Goal: Task Accomplishment & Management: Manage account settings

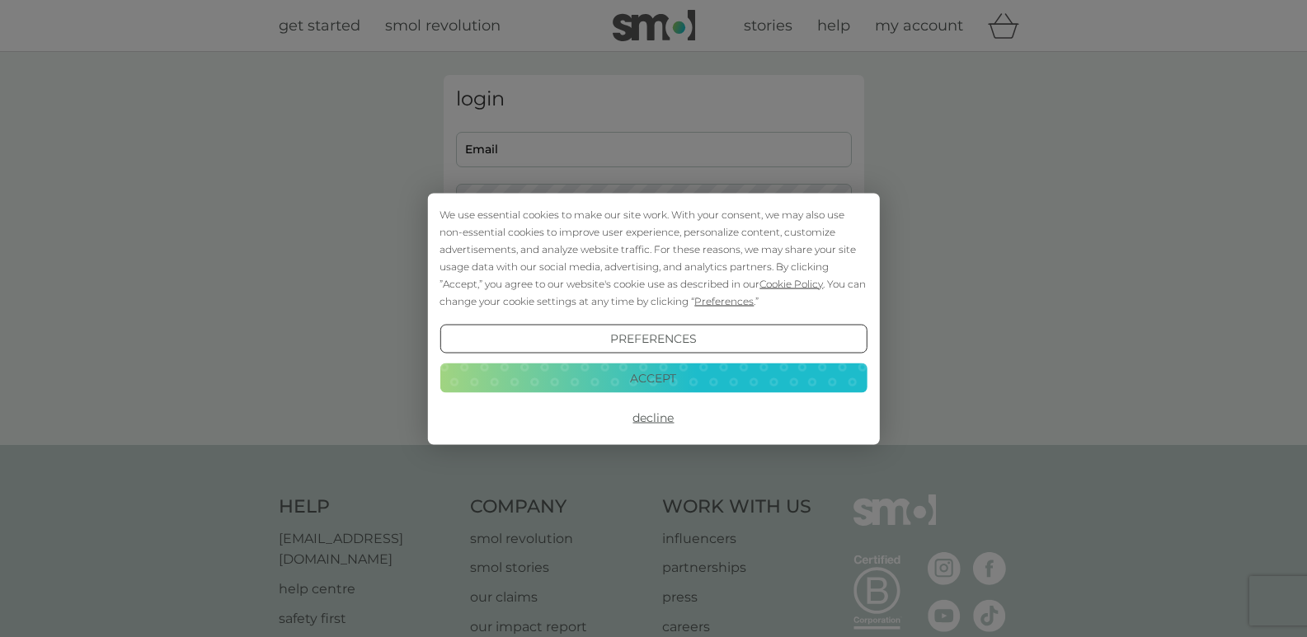
click at [648, 421] on button "Decline" at bounding box center [652, 418] width 427 height 30
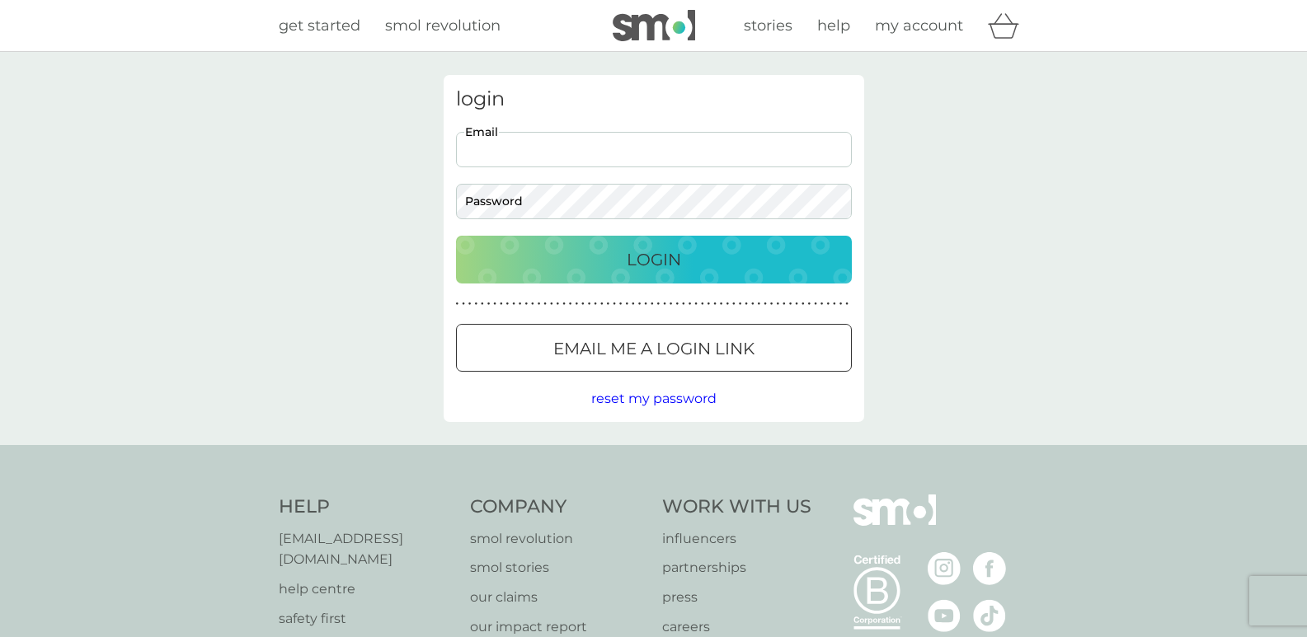
click at [617, 148] on input "Email" at bounding box center [654, 149] width 396 height 35
type input "[EMAIL_ADDRESS][DOMAIN_NAME]"
click at [673, 280] on button "Login" at bounding box center [654, 260] width 396 height 48
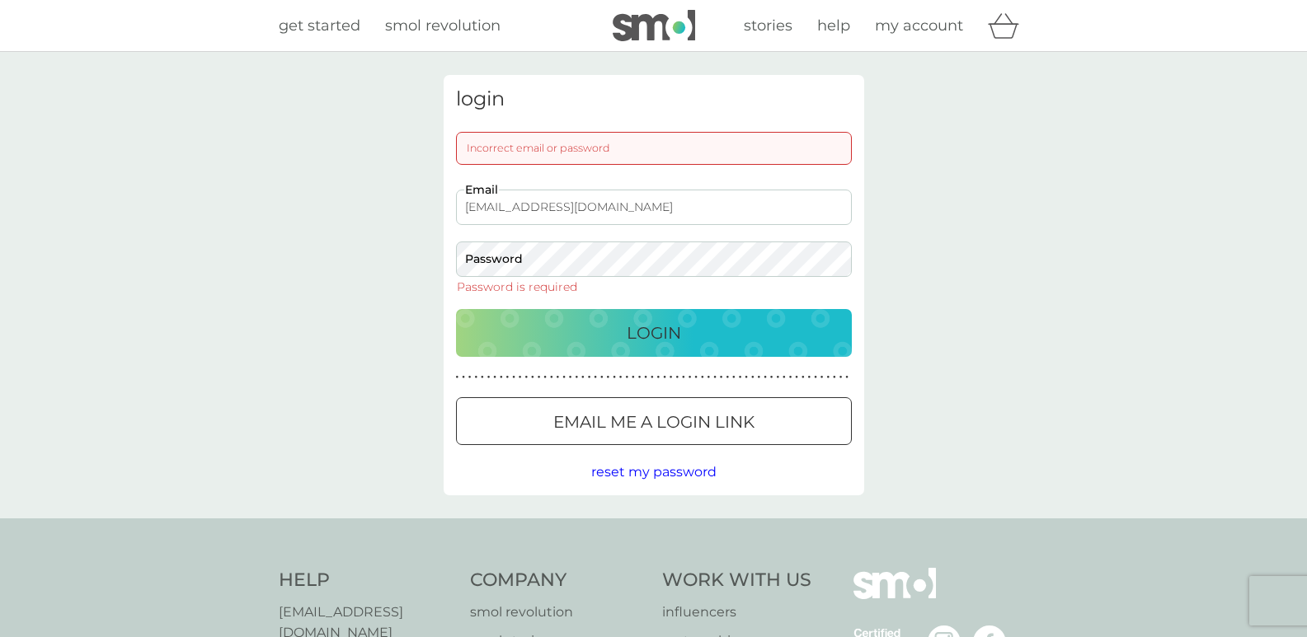
click at [687, 472] on span "reset my password" at bounding box center [653, 472] width 125 height 16
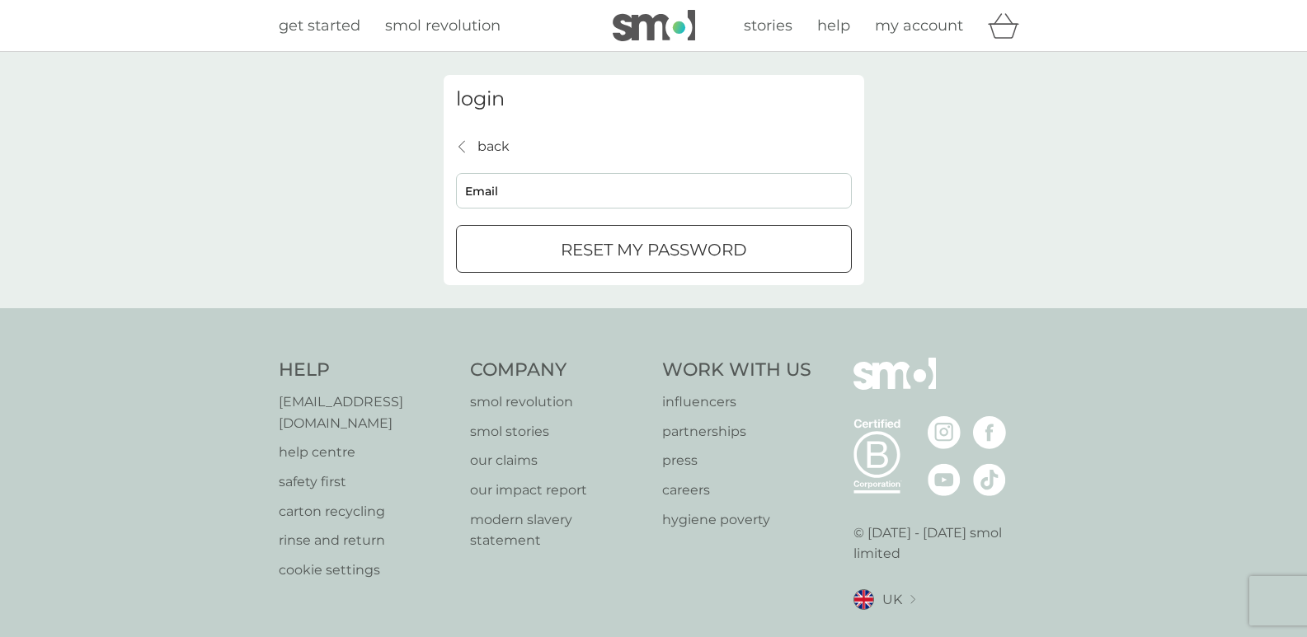
click at [599, 188] on input "Email" at bounding box center [654, 190] width 396 height 35
type input "jessamy_taylor@hotmail.com"
click at [721, 252] on p "reset my password" at bounding box center [654, 250] width 186 height 26
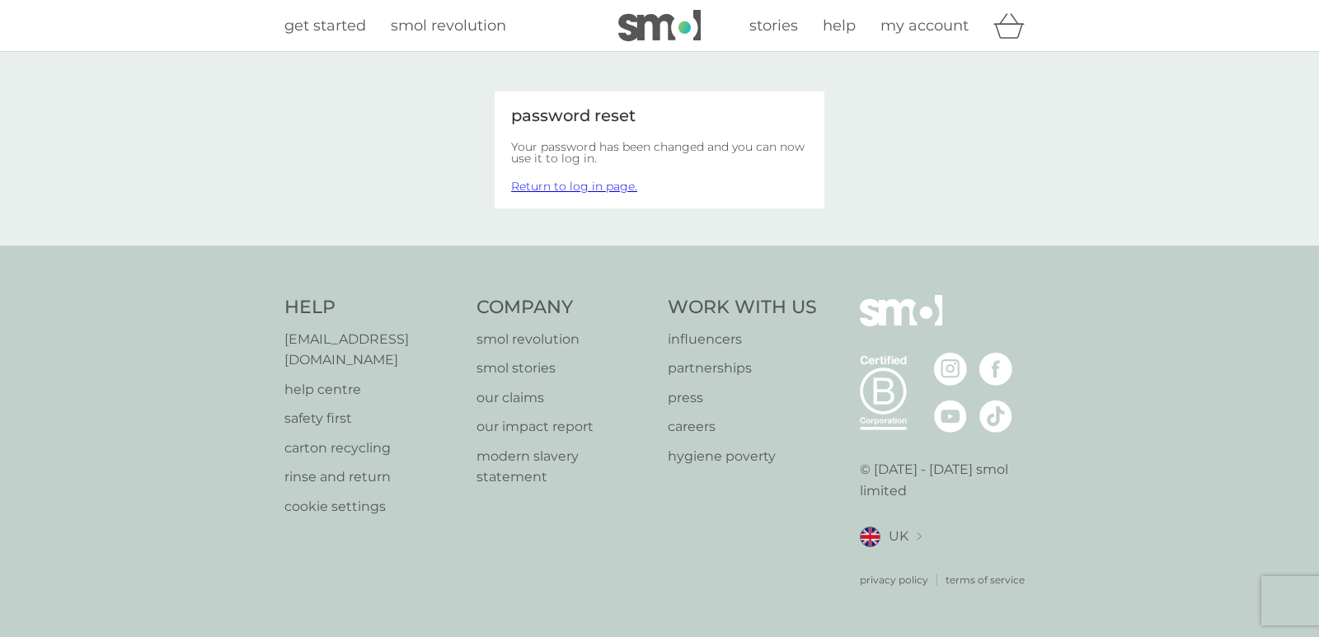
click at [549, 187] on link "Return to log in page." at bounding box center [574, 186] width 126 height 15
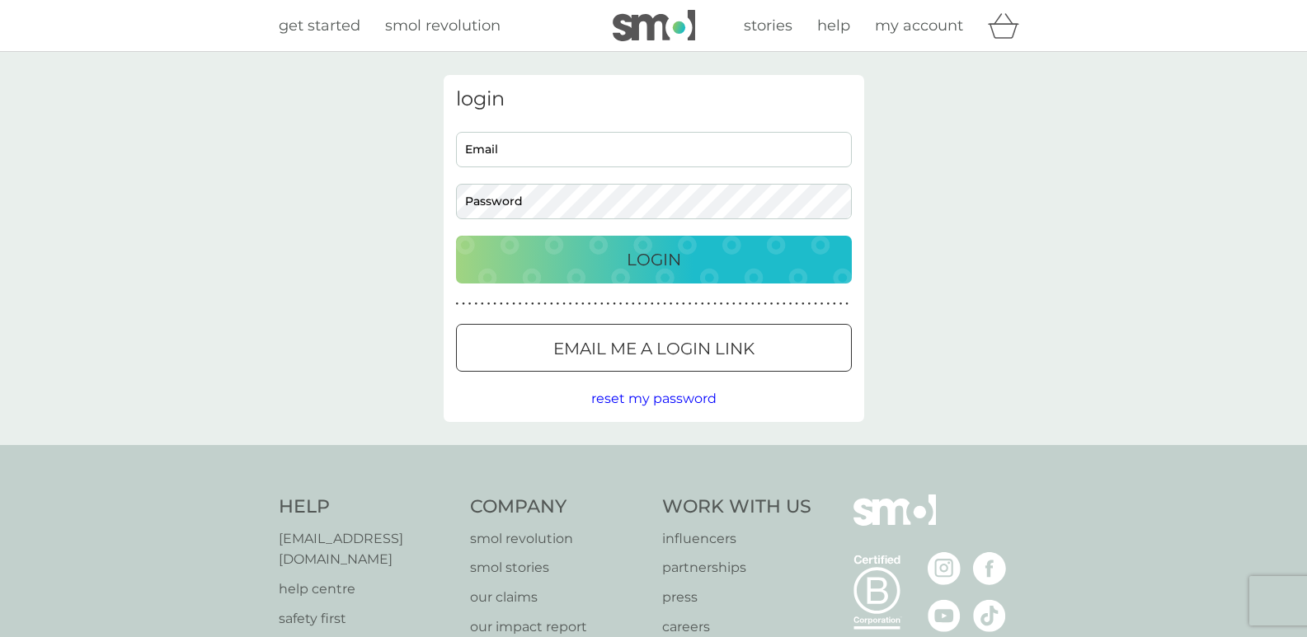
click at [549, 156] on input "Email" at bounding box center [654, 149] width 396 height 35
type input "jessamy_taylor@hotmail.com"
click at [615, 260] on div "Login" at bounding box center [653, 259] width 363 height 26
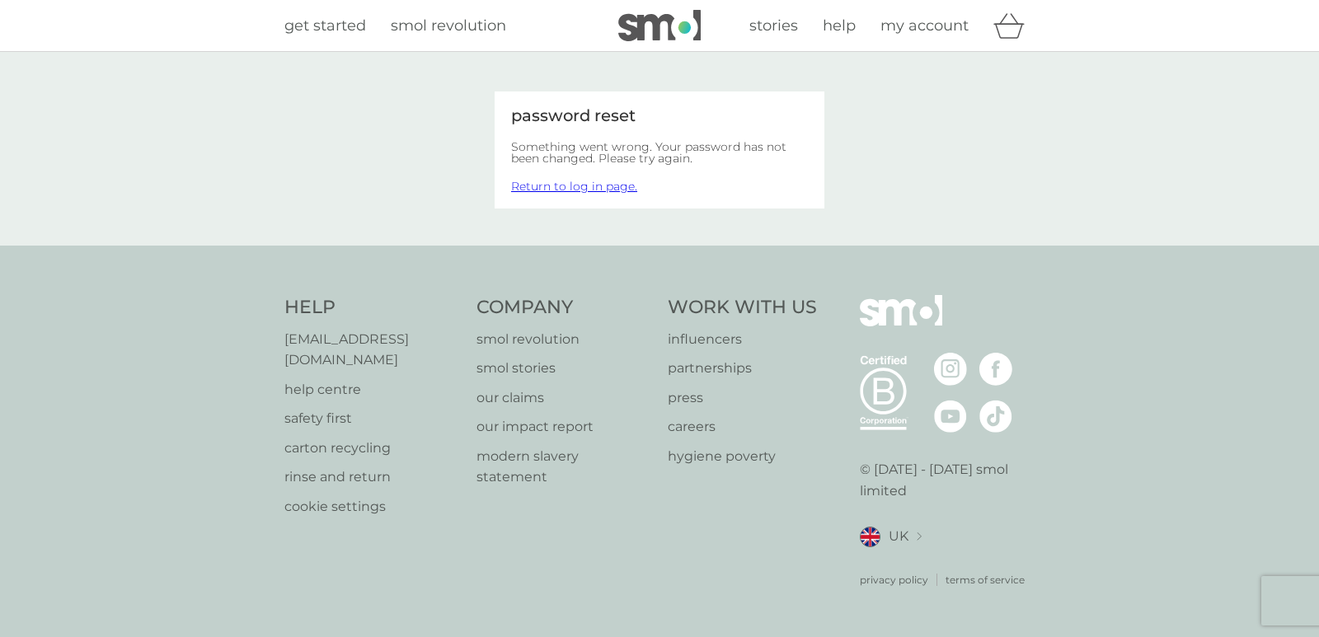
click at [542, 183] on link "Return to log in page." at bounding box center [574, 186] width 126 height 15
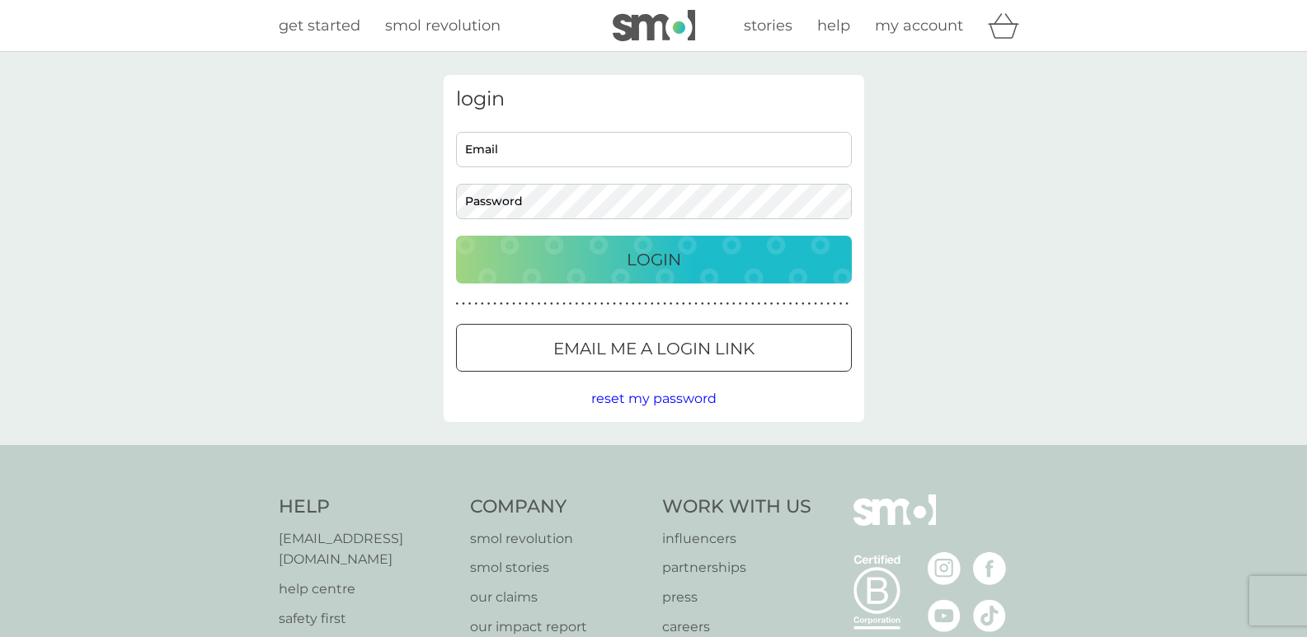
click at [692, 398] on span "reset my password" at bounding box center [653, 399] width 125 height 16
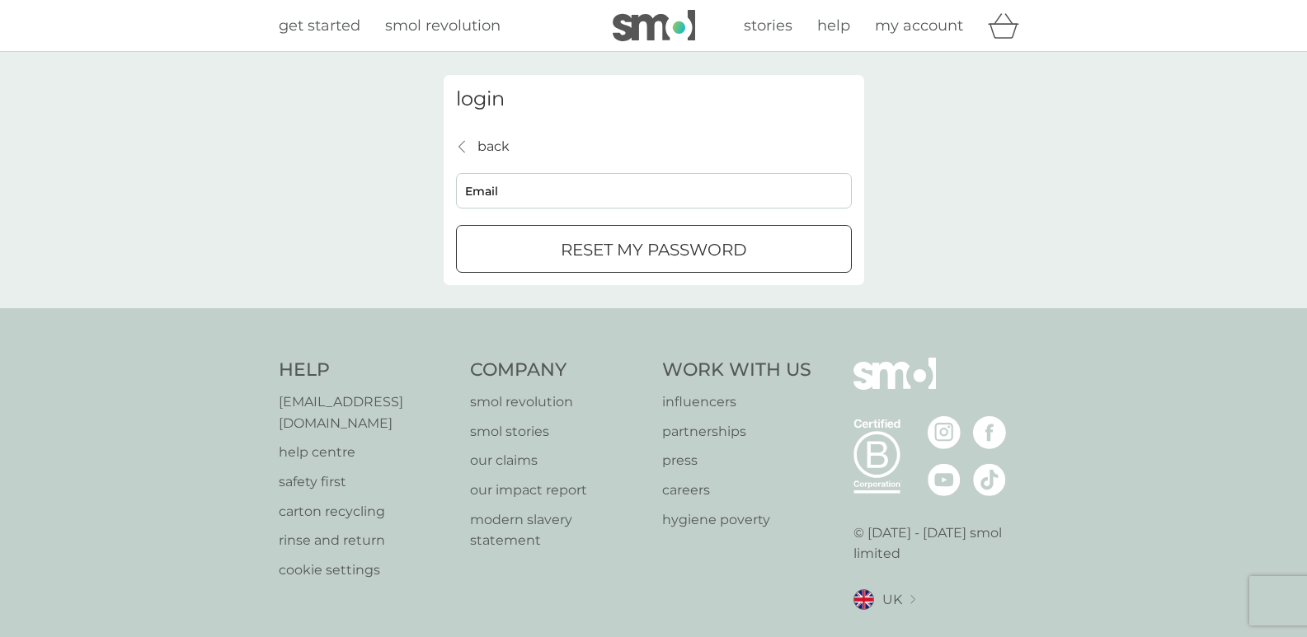
click at [531, 190] on input "Email" at bounding box center [654, 190] width 396 height 35
type input "jessamy"
